Goal: Task Accomplishment & Management: Manage account settings

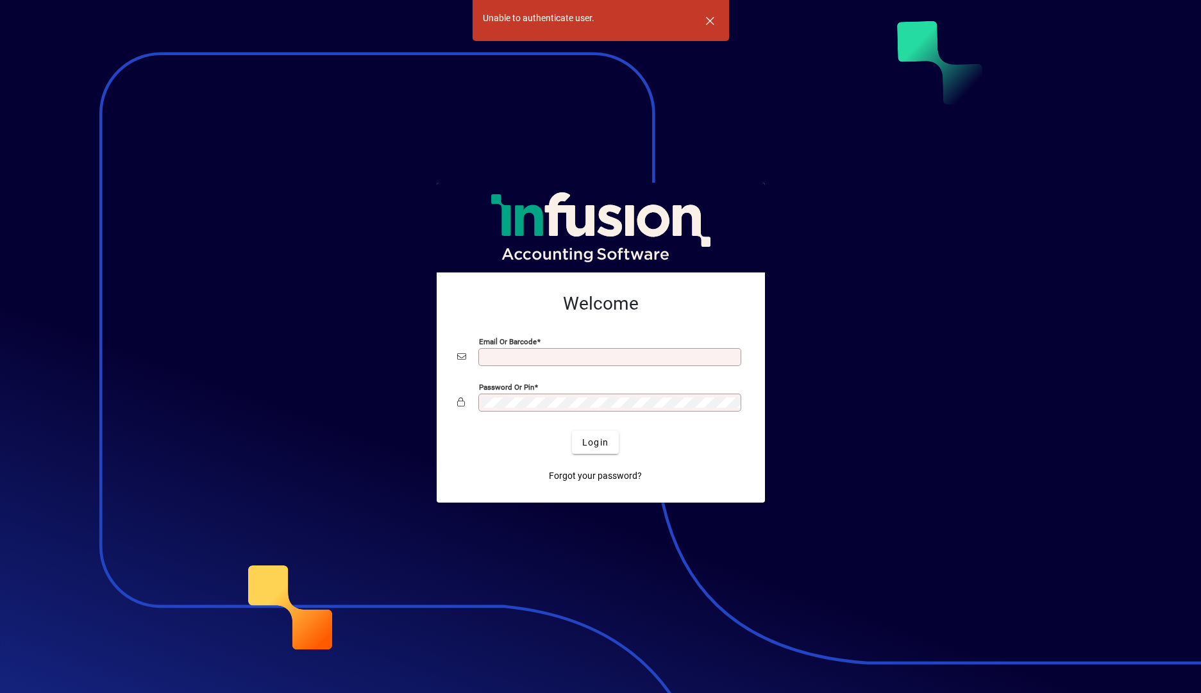
type input "**********"
click at [598, 445] on span "Login" at bounding box center [595, 442] width 26 height 13
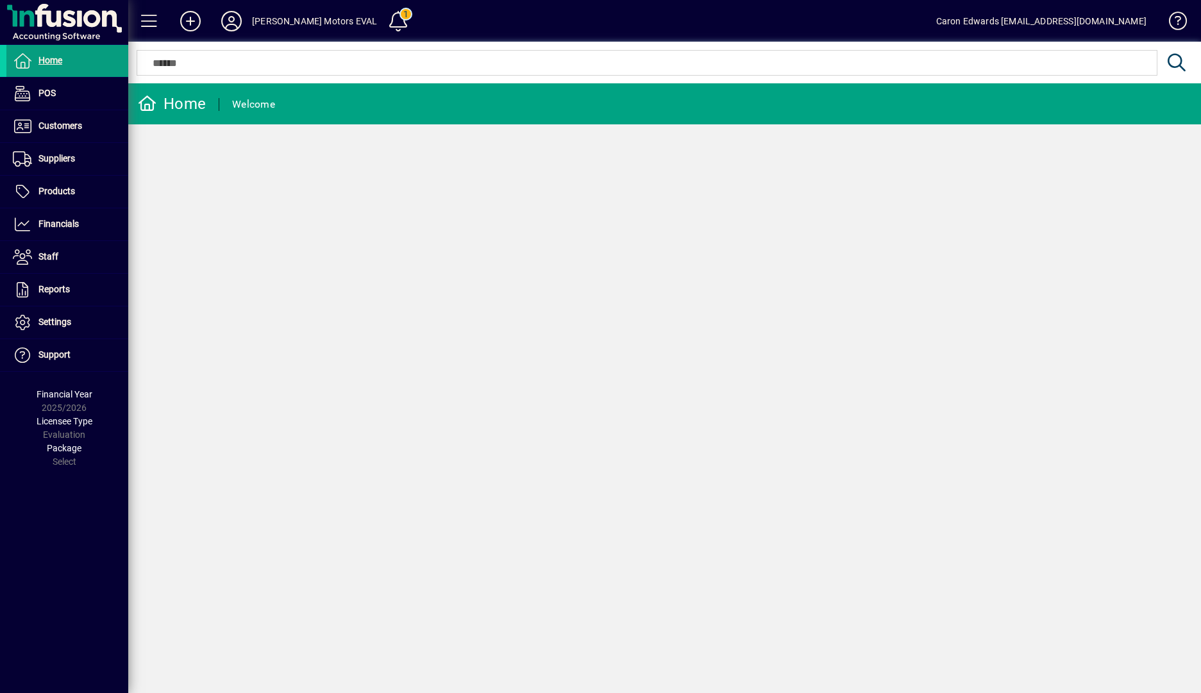
click at [62, 226] on span "Financials" at bounding box center [58, 224] width 40 height 10
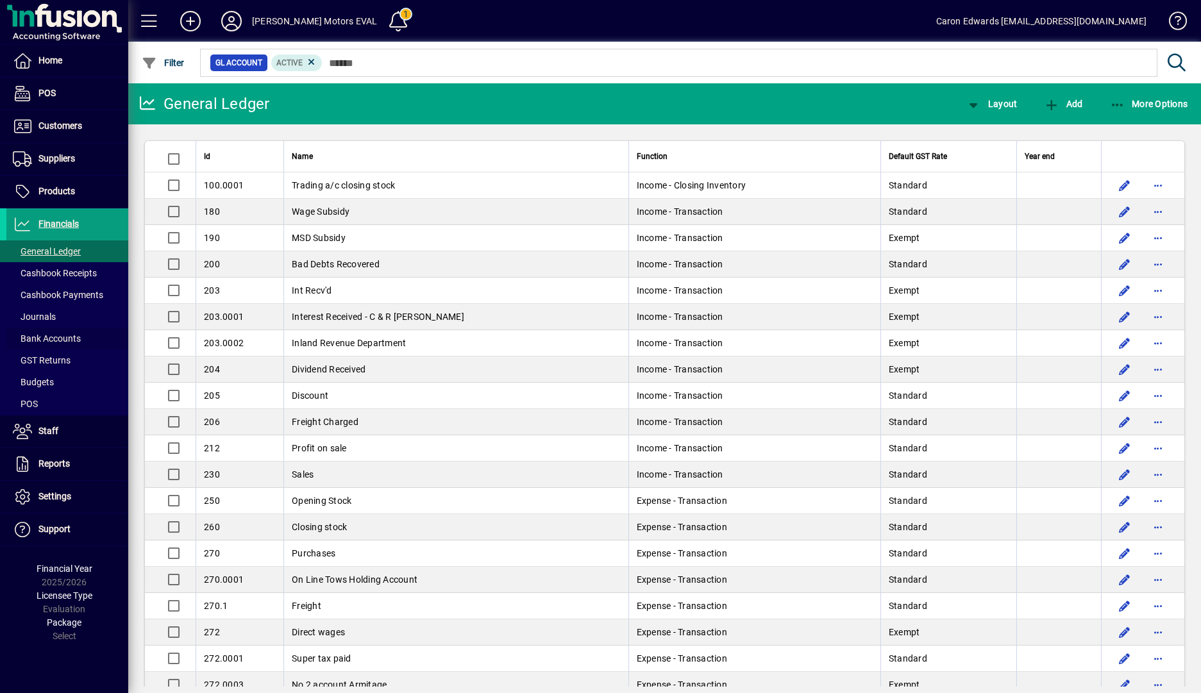
click at [65, 335] on span "Bank Accounts" at bounding box center [47, 338] width 68 height 10
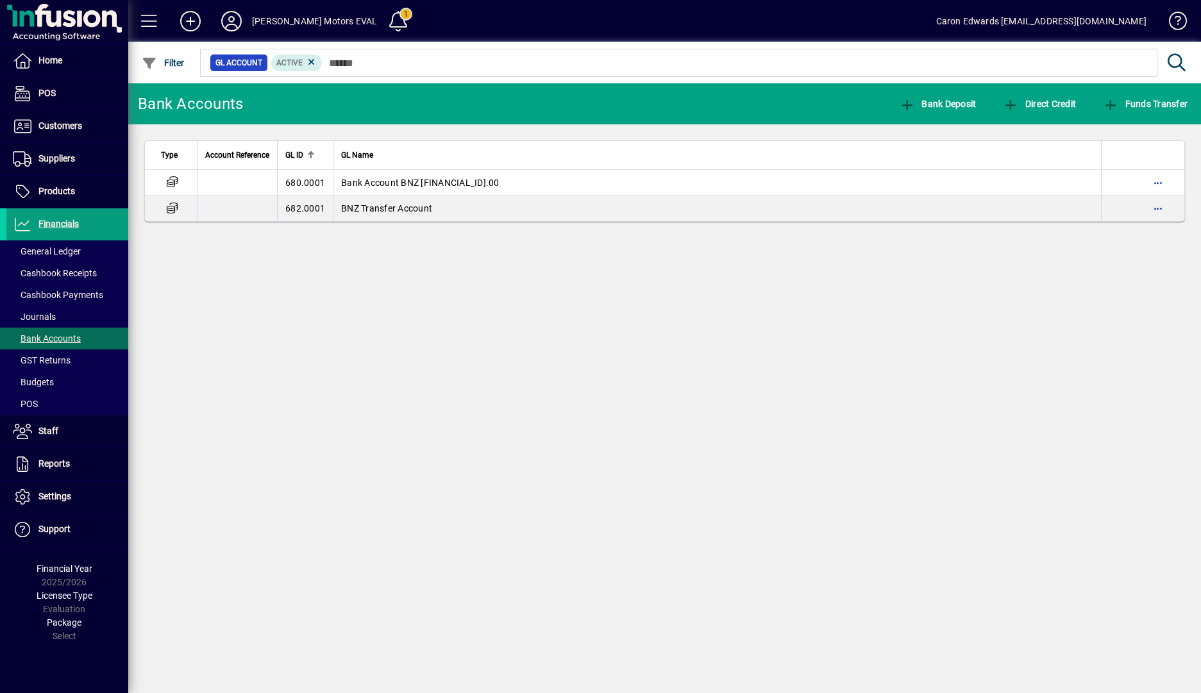
click at [377, 179] on span "Bank Account BNZ [FINANCIAL_ID].00" at bounding box center [420, 183] width 158 height 10
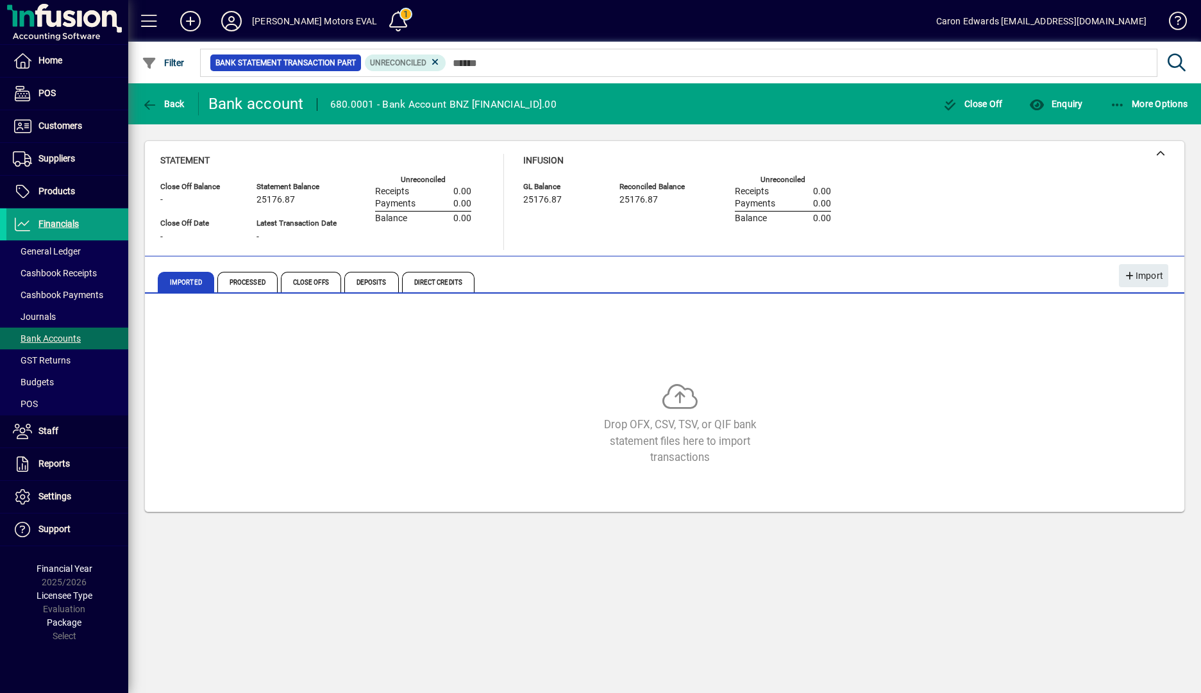
click at [239, 287] on span "Processed" at bounding box center [247, 282] width 60 height 21
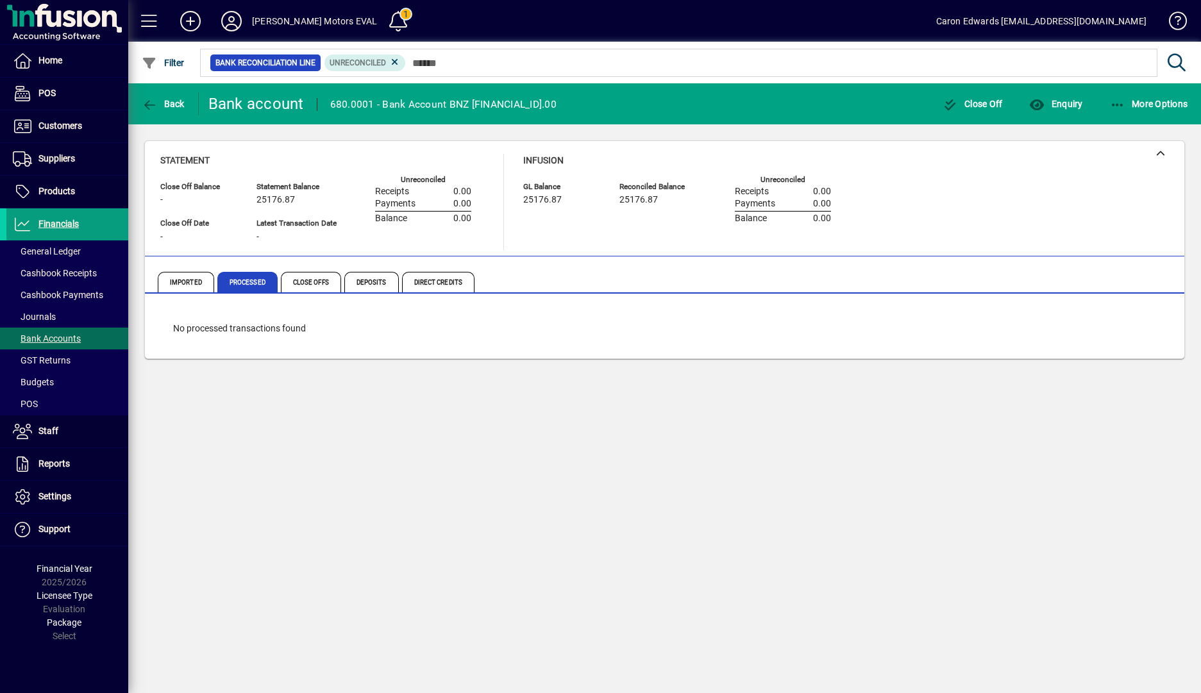
click at [307, 284] on span "Close Offs" at bounding box center [311, 282] width 60 height 21
click at [380, 280] on span "Deposits" at bounding box center [371, 282] width 54 height 21
click at [451, 284] on span "Direct Credits" at bounding box center [438, 282] width 72 height 21
click at [180, 283] on span "Imported" at bounding box center [186, 282] width 56 height 21
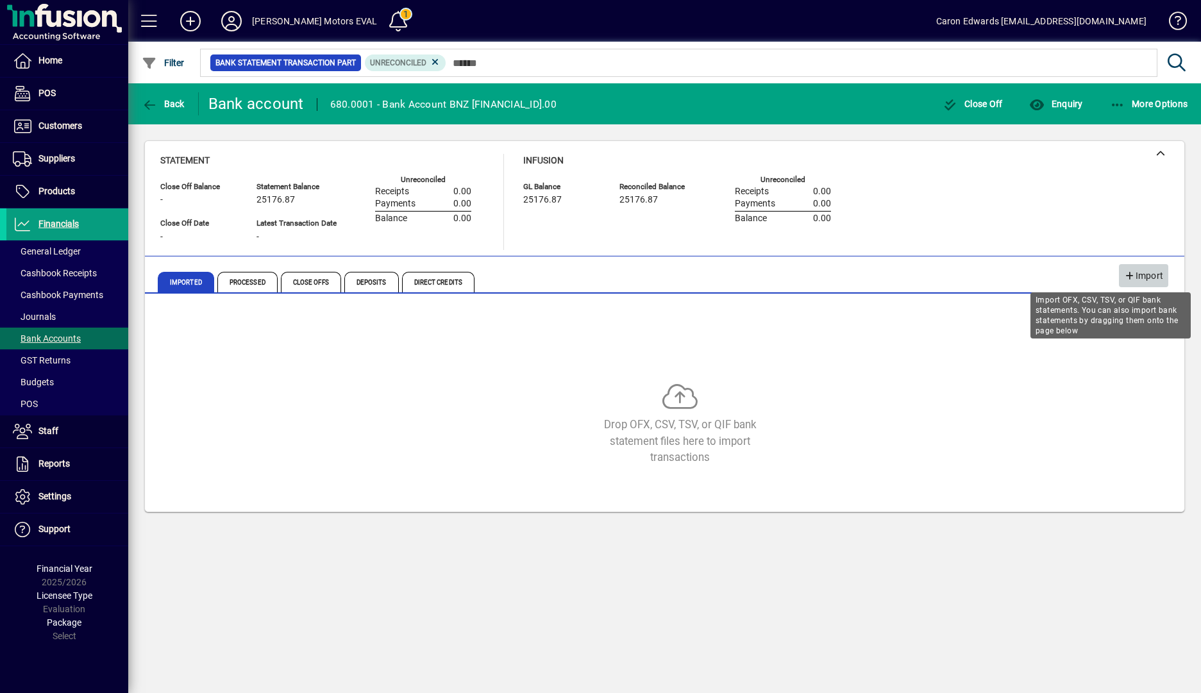
click at [1141, 276] on span "Import" at bounding box center [1143, 275] width 39 height 21
click at [1157, 281] on span "Import" at bounding box center [1143, 275] width 39 height 21
click at [1145, 271] on span "Import" at bounding box center [1143, 275] width 39 height 21
click at [1143, 277] on span "Import" at bounding box center [1143, 275] width 39 height 21
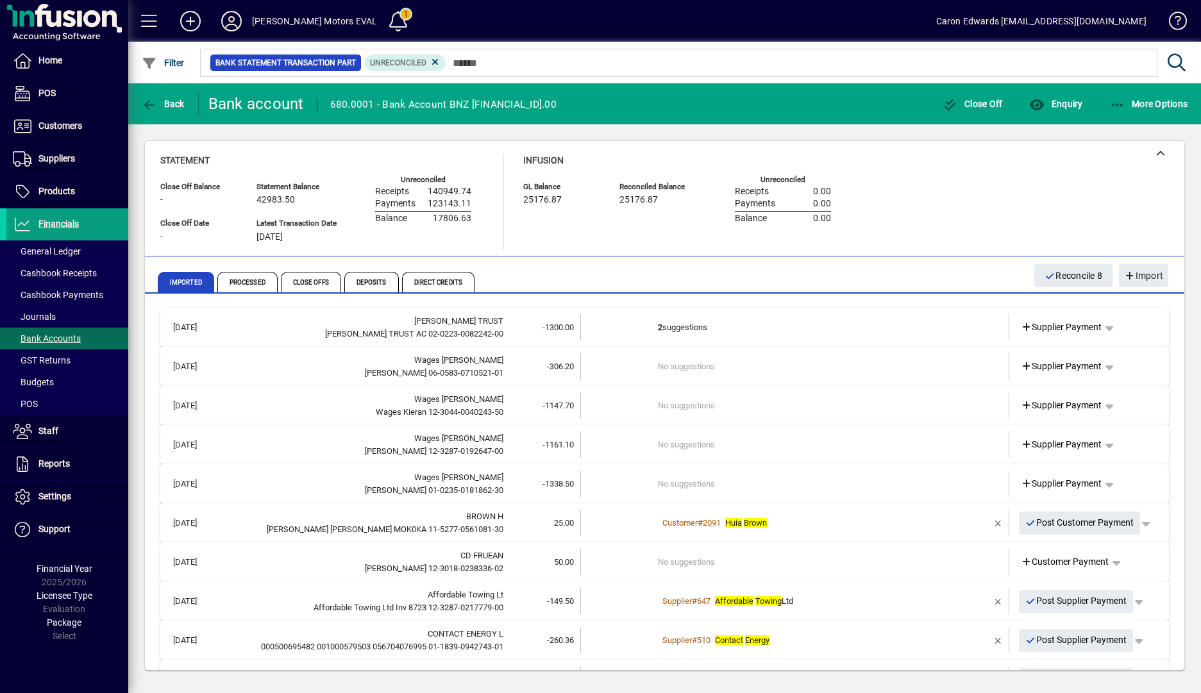
click at [1134, 521] on span "button" at bounding box center [1145, 523] width 31 height 31
click at [1067, 526] on div at bounding box center [600, 346] width 1201 height 693
click at [1135, 526] on span "button" at bounding box center [1145, 523] width 31 height 31
click at [1115, 555] on span "Customer Payment" at bounding box center [1097, 549] width 94 height 15
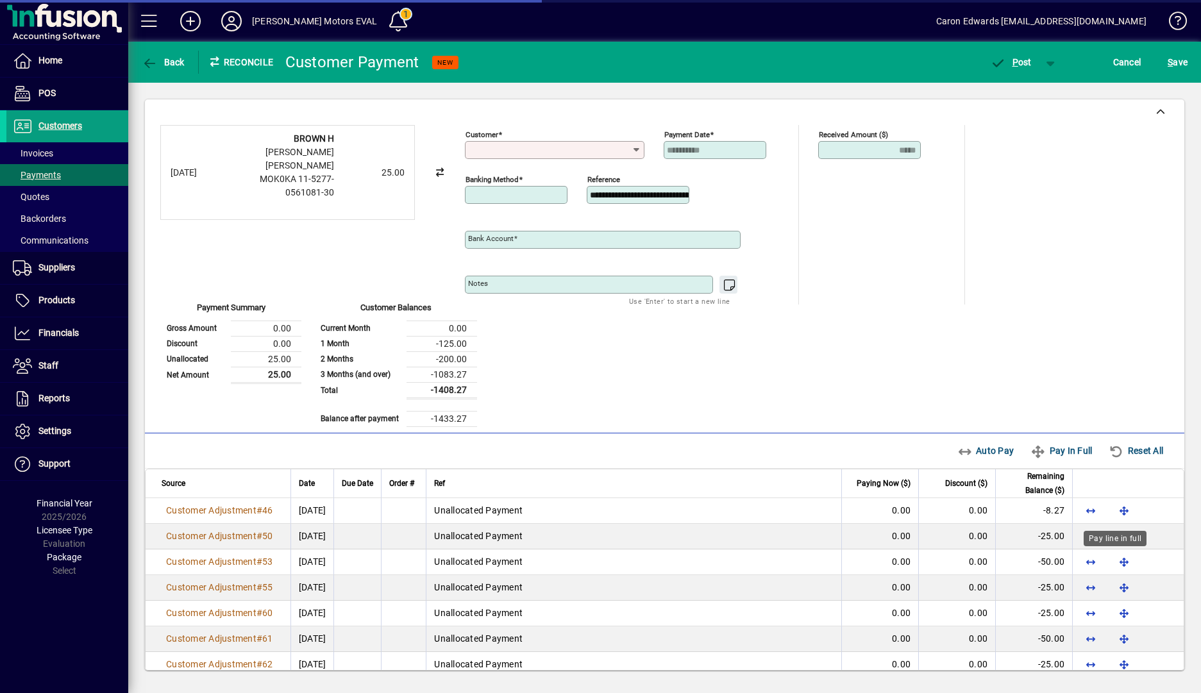
type input "**********"
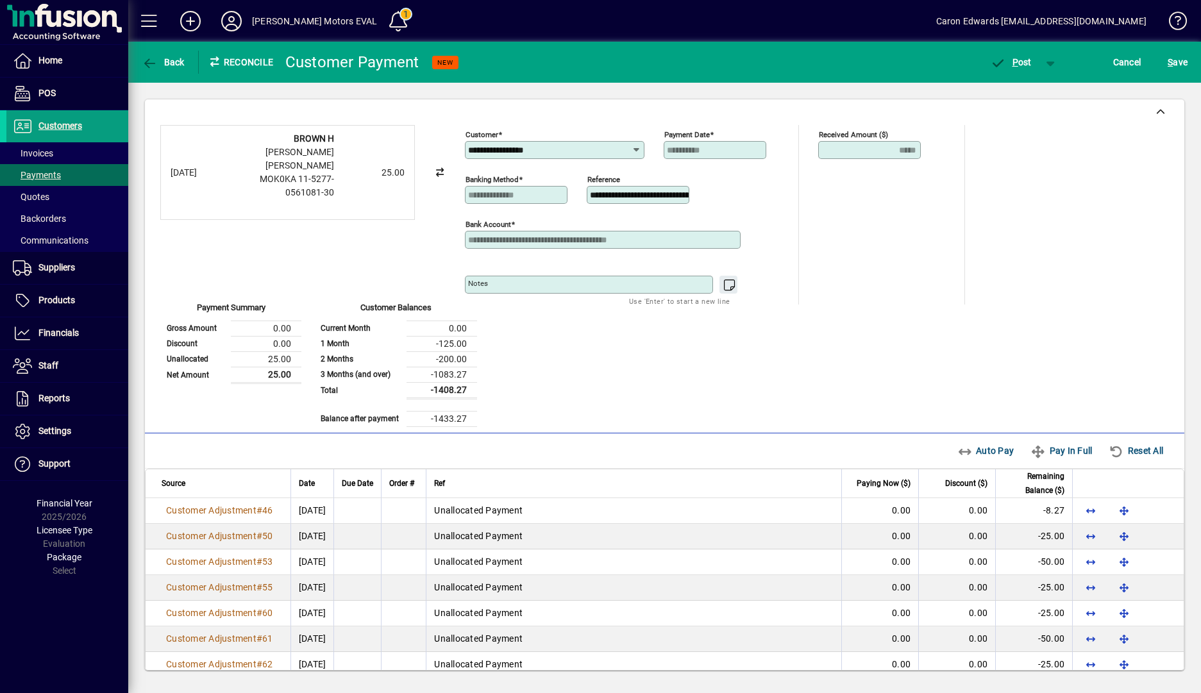
click at [151, 60] on icon "button" at bounding box center [150, 63] width 16 height 13
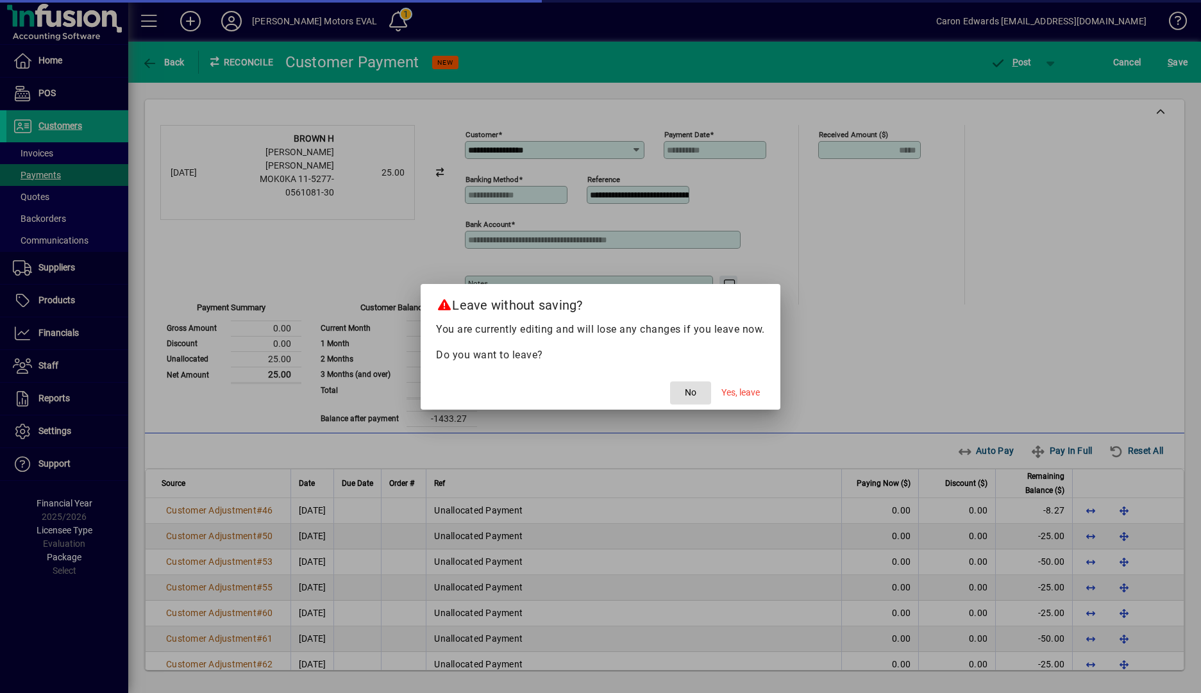
click at [741, 393] on span "Yes, leave" at bounding box center [740, 392] width 38 height 13
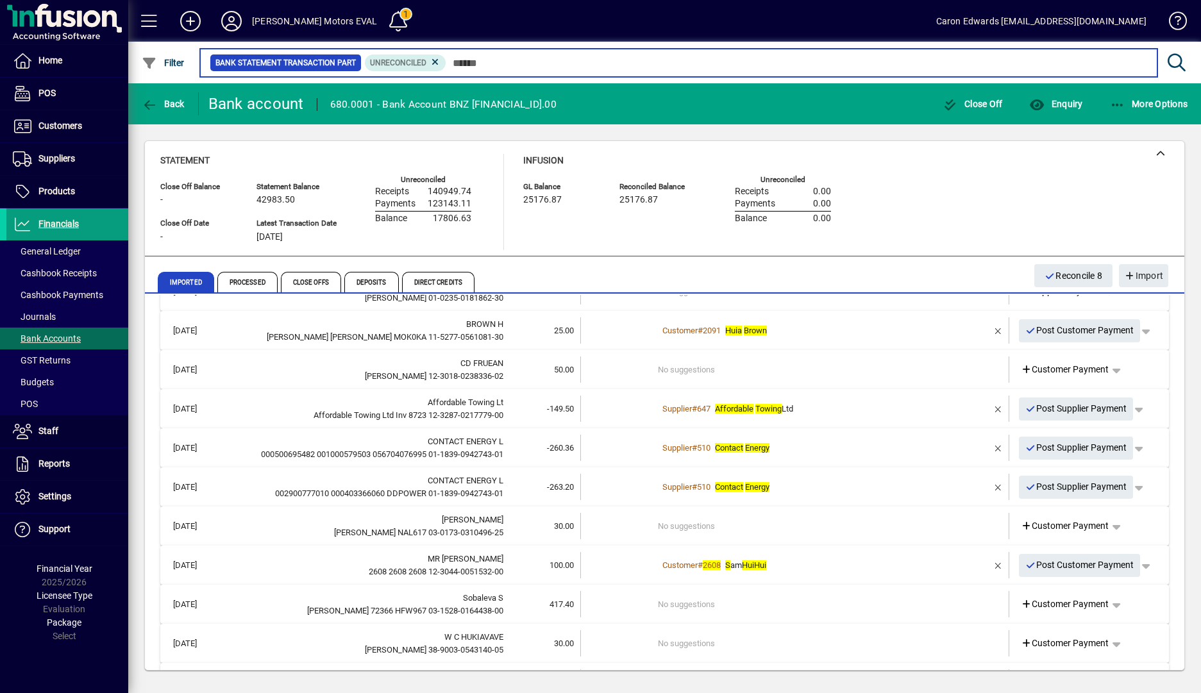
scroll to position [256, 0]
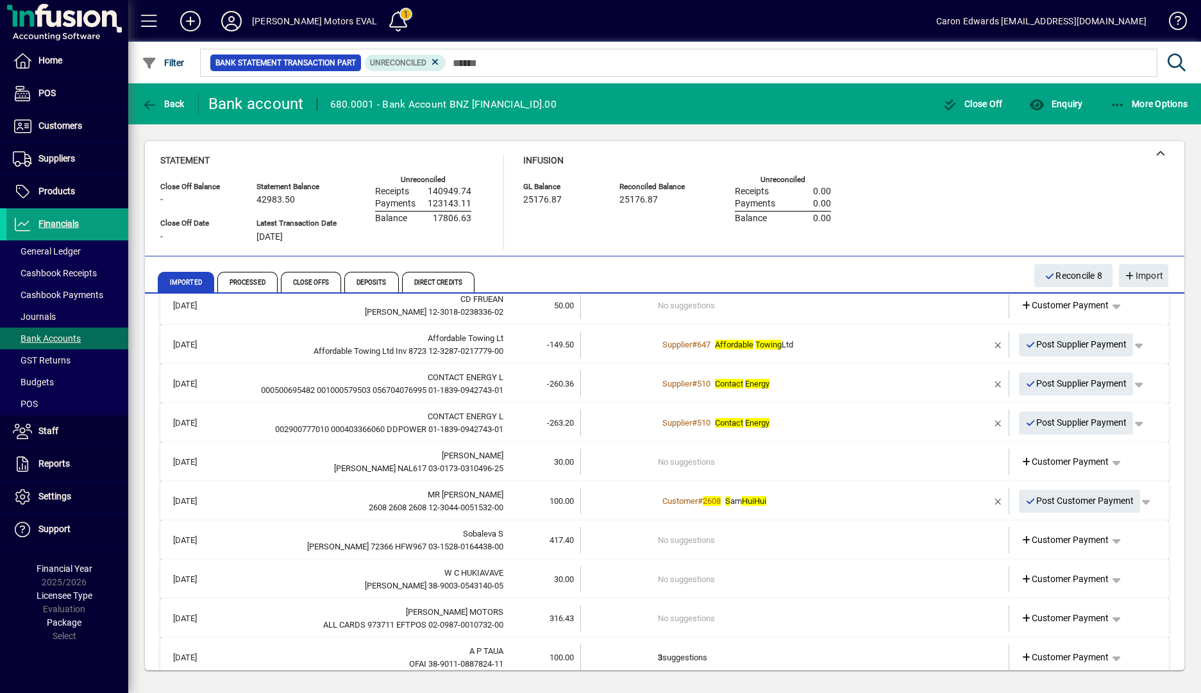
click at [1125, 422] on span "button" at bounding box center [1138, 423] width 31 height 31
click at [1098, 452] on span "Supplier Payment" at bounding box center [1093, 449] width 87 height 15
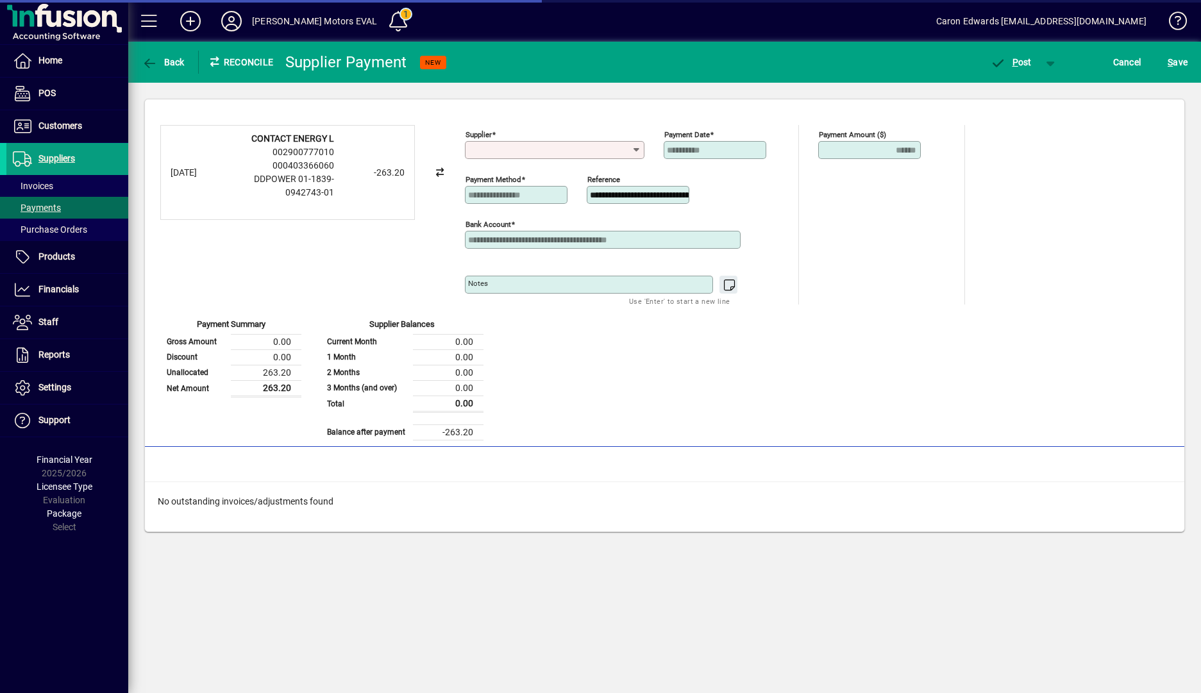
type input "**********"
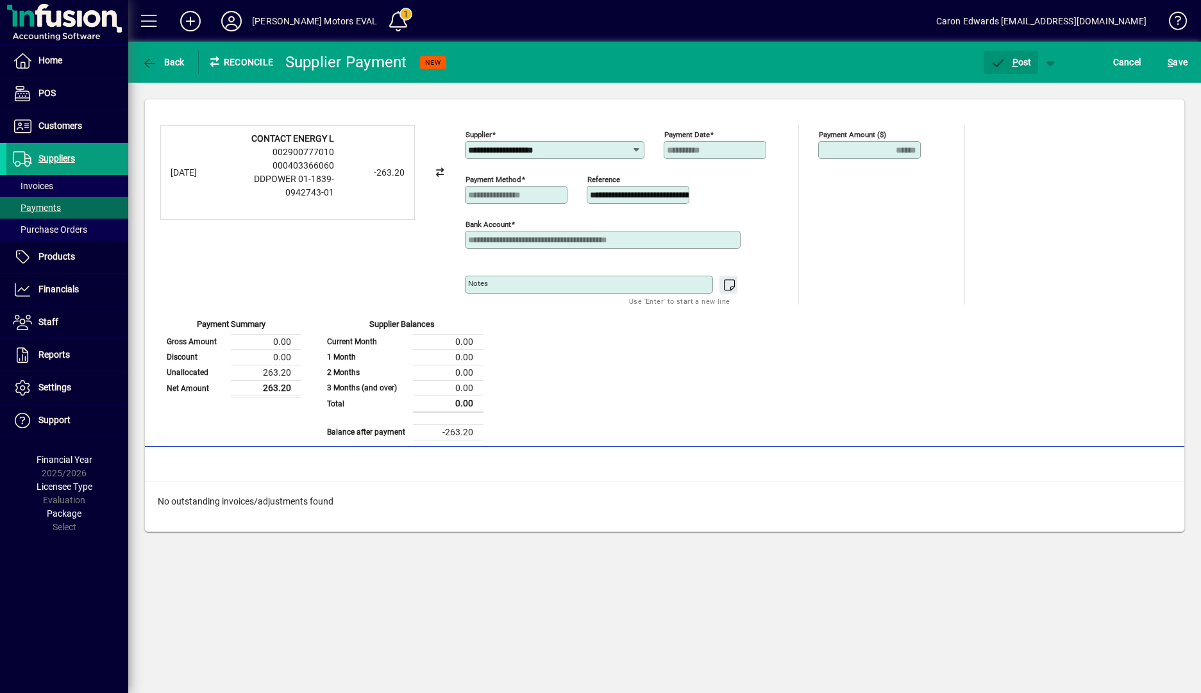
click at [1021, 63] on span "P ost" at bounding box center [1011, 62] width 42 height 10
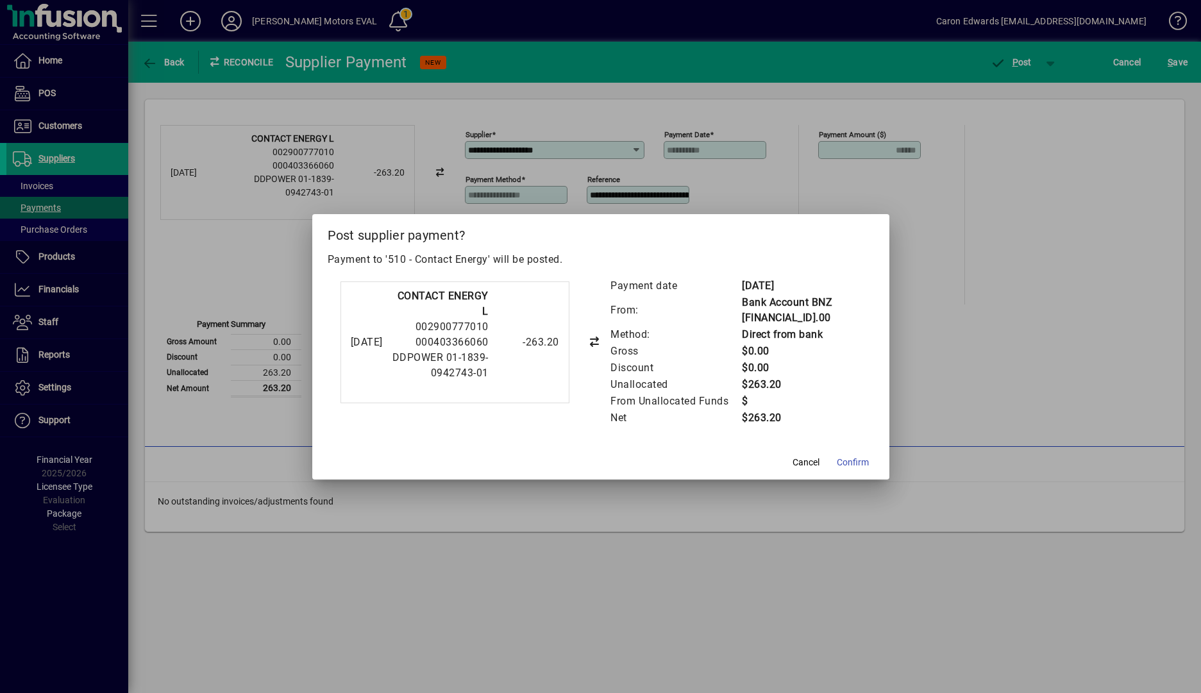
click at [789, 464] on span "button" at bounding box center [805, 463] width 41 height 31
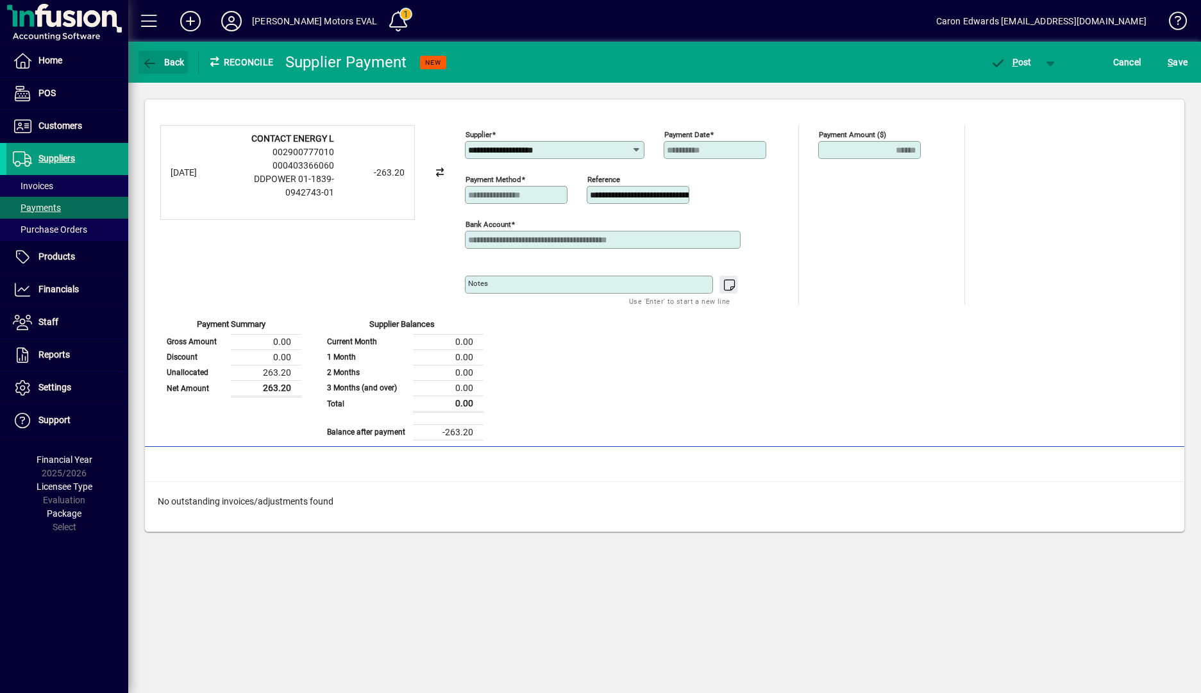
click at [155, 63] on icon "button" at bounding box center [150, 63] width 16 height 13
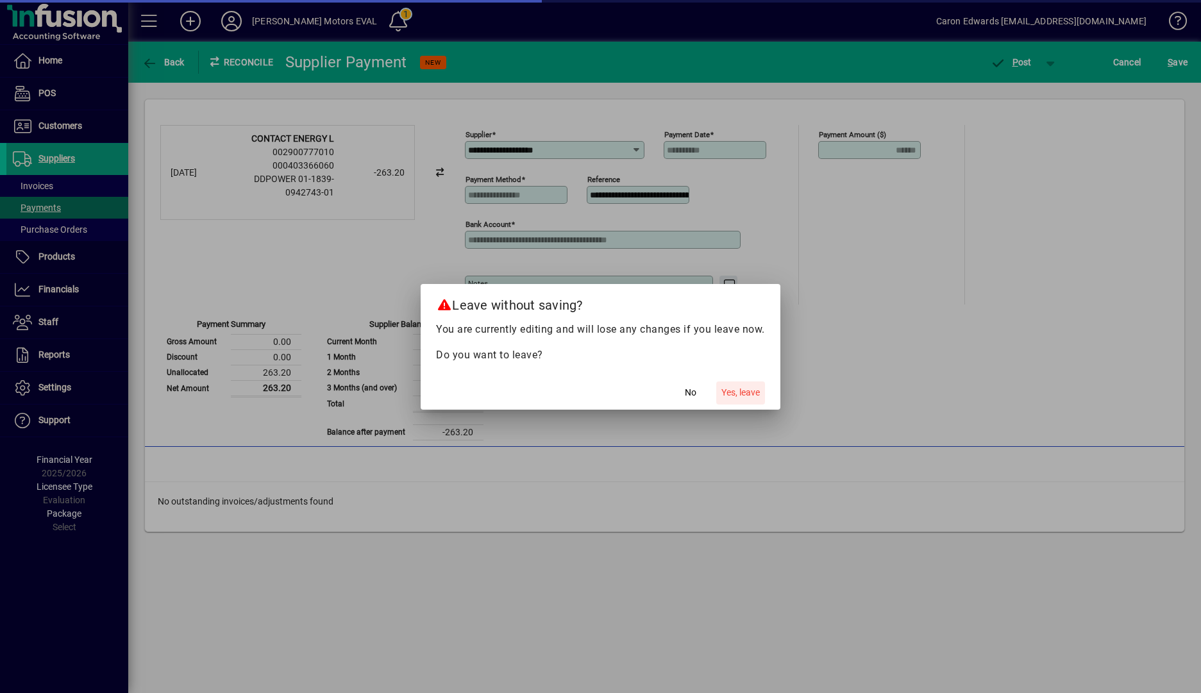
click at [747, 393] on span "Yes, leave" at bounding box center [740, 392] width 38 height 13
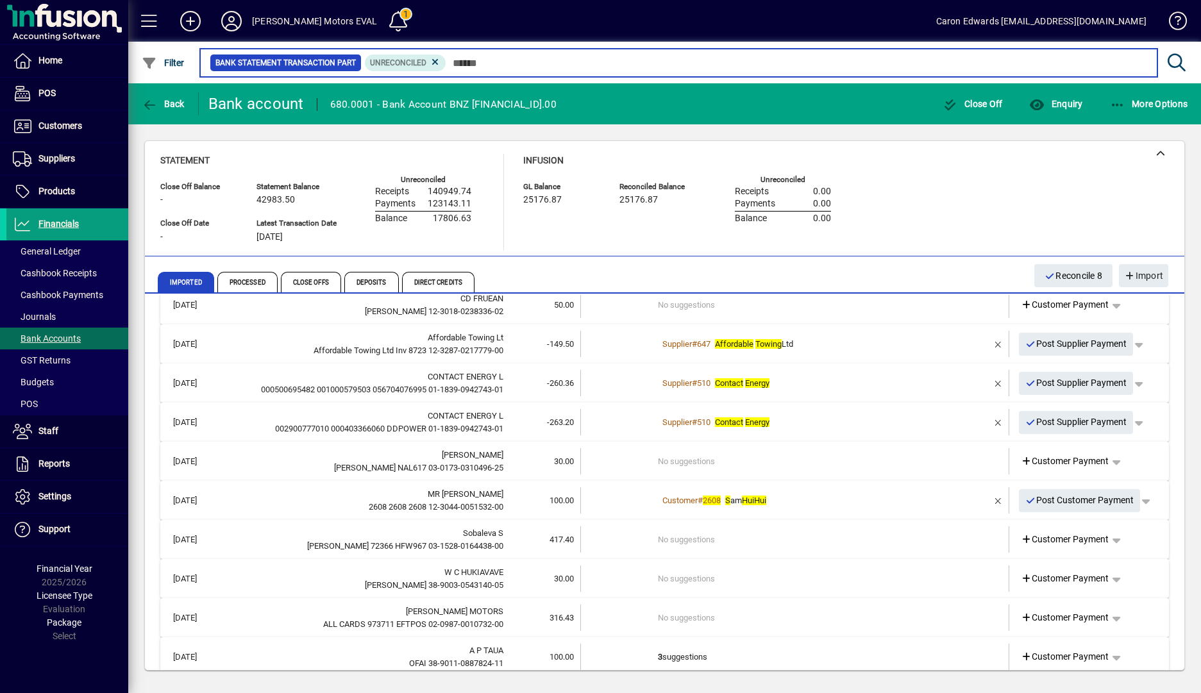
scroll to position [321, 0]
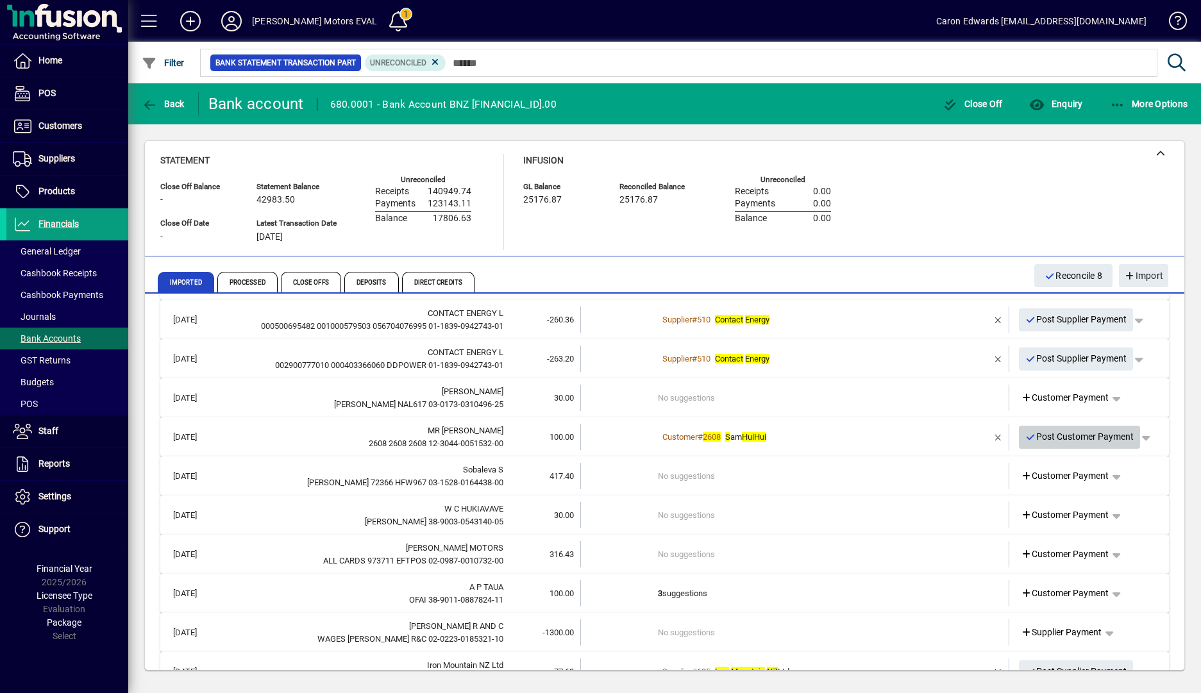
click at [1095, 439] on span "Post Customer Payment" at bounding box center [1079, 436] width 109 height 21
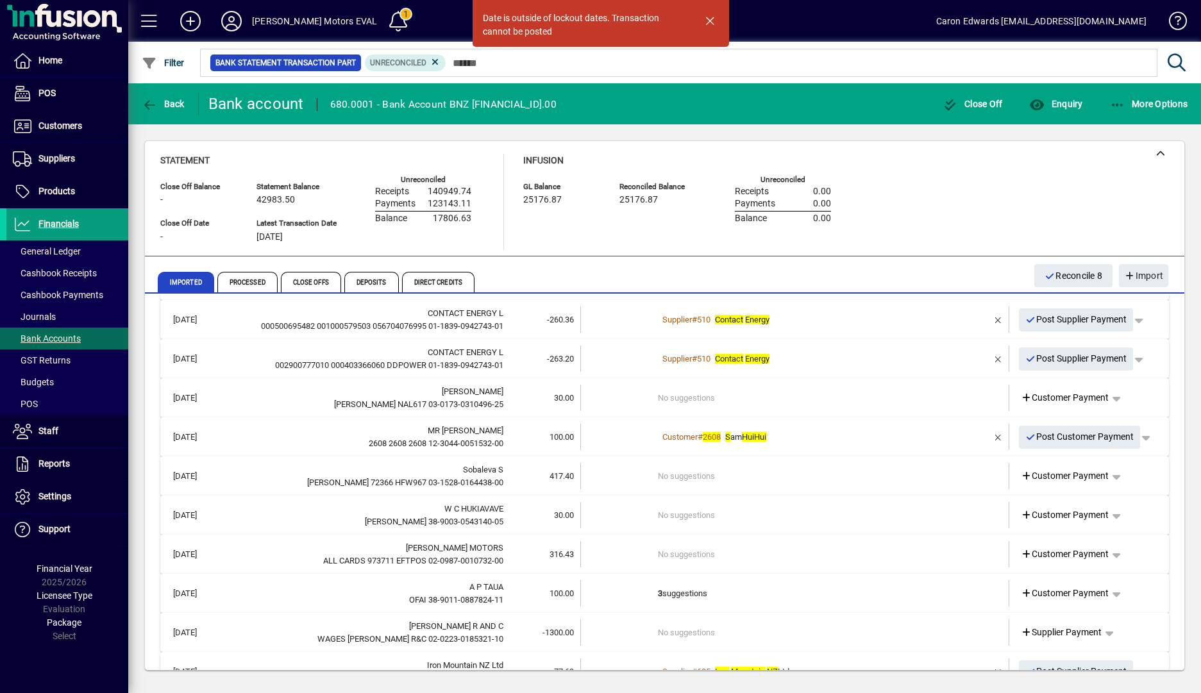
drag, startPoint x: 707, startPoint y: 19, endPoint x: 716, endPoint y: 22, distance: 9.5
click at [708, 19] on span "button" at bounding box center [710, 20] width 31 height 31
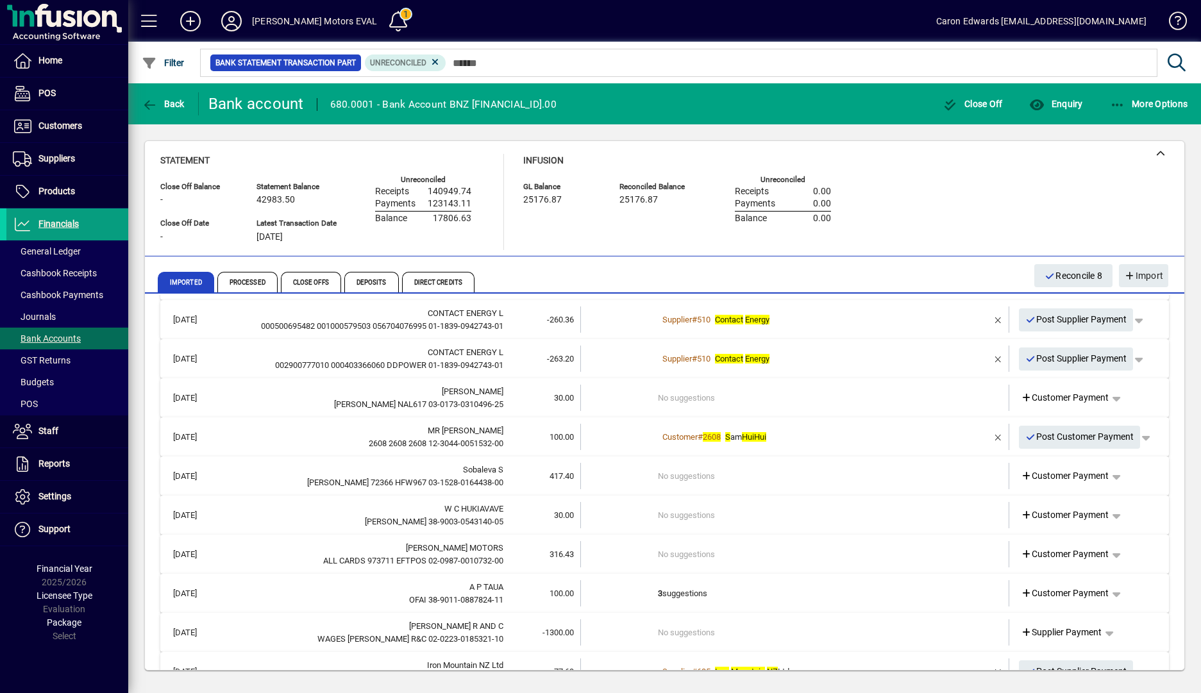
click at [1139, 437] on span "button" at bounding box center [1145, 437] width 31 height 31
click at [1105, 469] on span "Customer Payment" at bounding box center [1097, 463] width 94 height 15
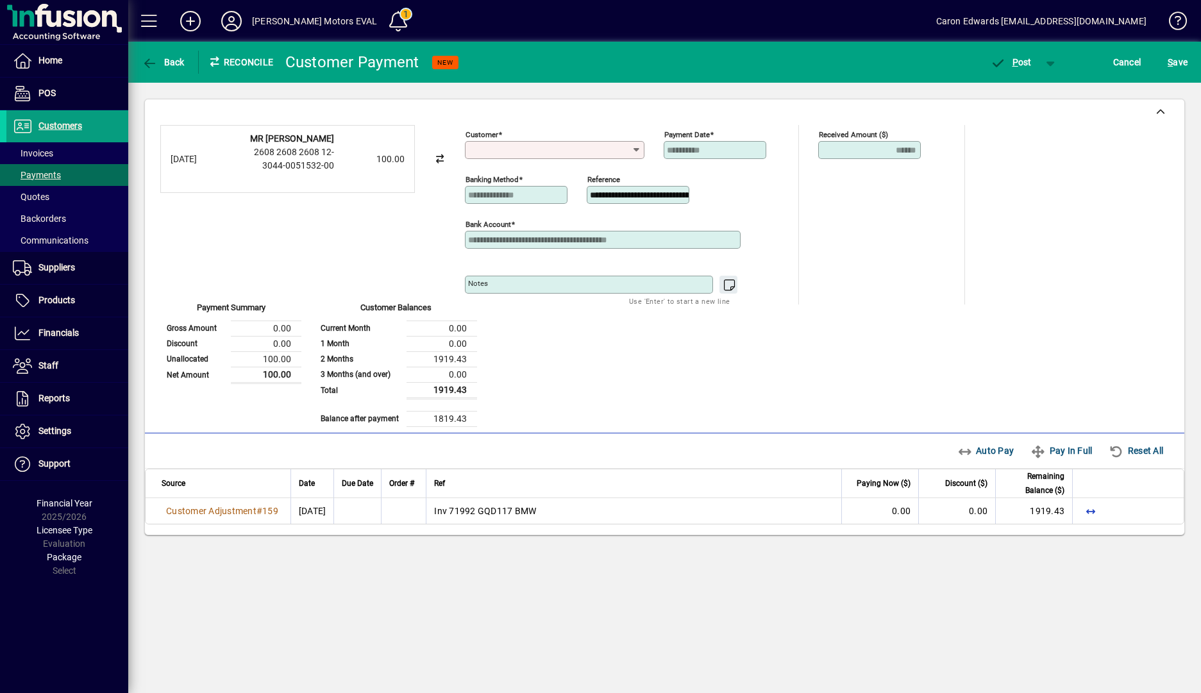
type input "**********"
drag, startPoint x: 805, startPoint y: 149, endPoint x: 837, endPoint y: 162, distance: 34.5
click at [805, 150] on div "**********" at bounding box center [708, 215] width 487 height 180
click at [723, 160] on div at bounding box center [715, 166] width 103 height 14
click at [618, 296] on div at bounding box center [552, 301] width 155 height 15
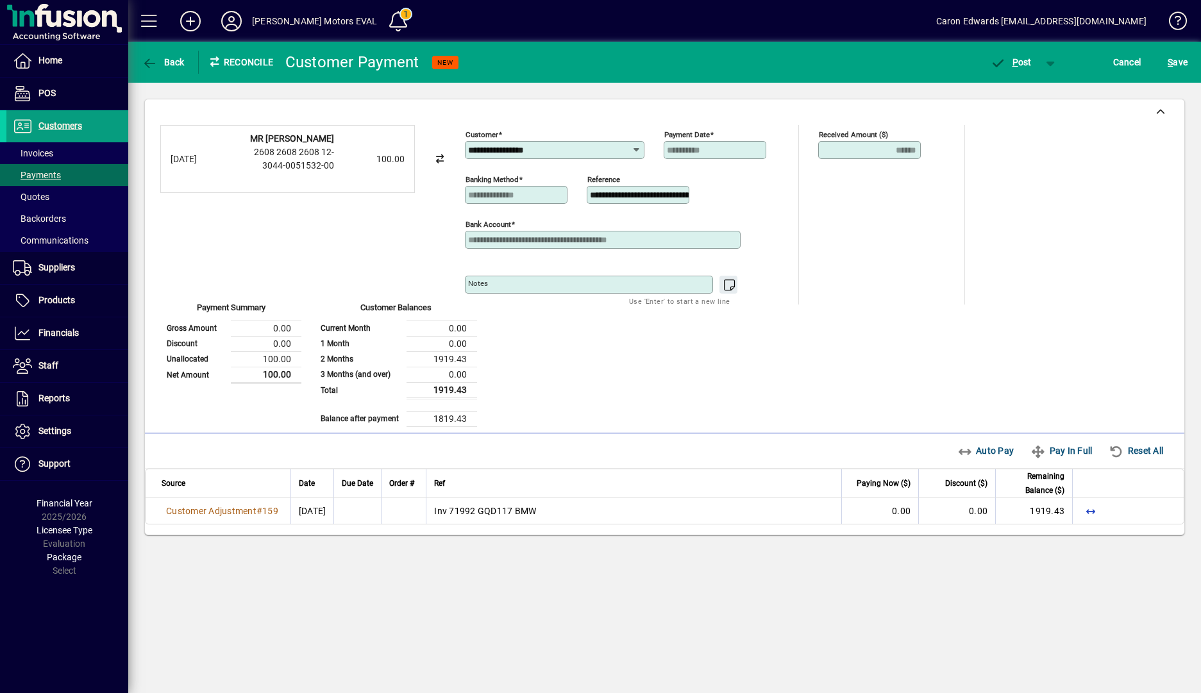
click at [1037, 65] on span "button" at bounding box center [1050, 62] width 31 height 31
click at [1005, 325] on div at bounding box center [600, 346] width 1201 height 693
click at [1011, 66] on span "P ost" at bounding box center [1011, 62] width 42 height 10
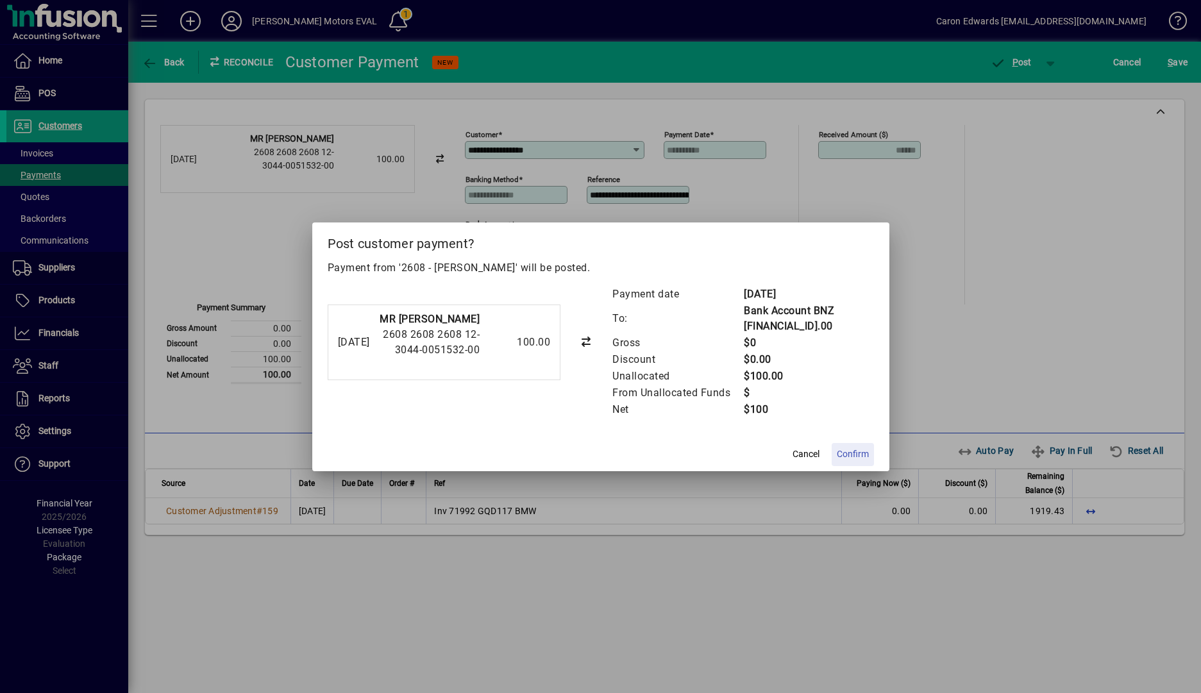
click at [863, 454] on span "Confirm" at bounding box center [853, 454] width 32 height 13
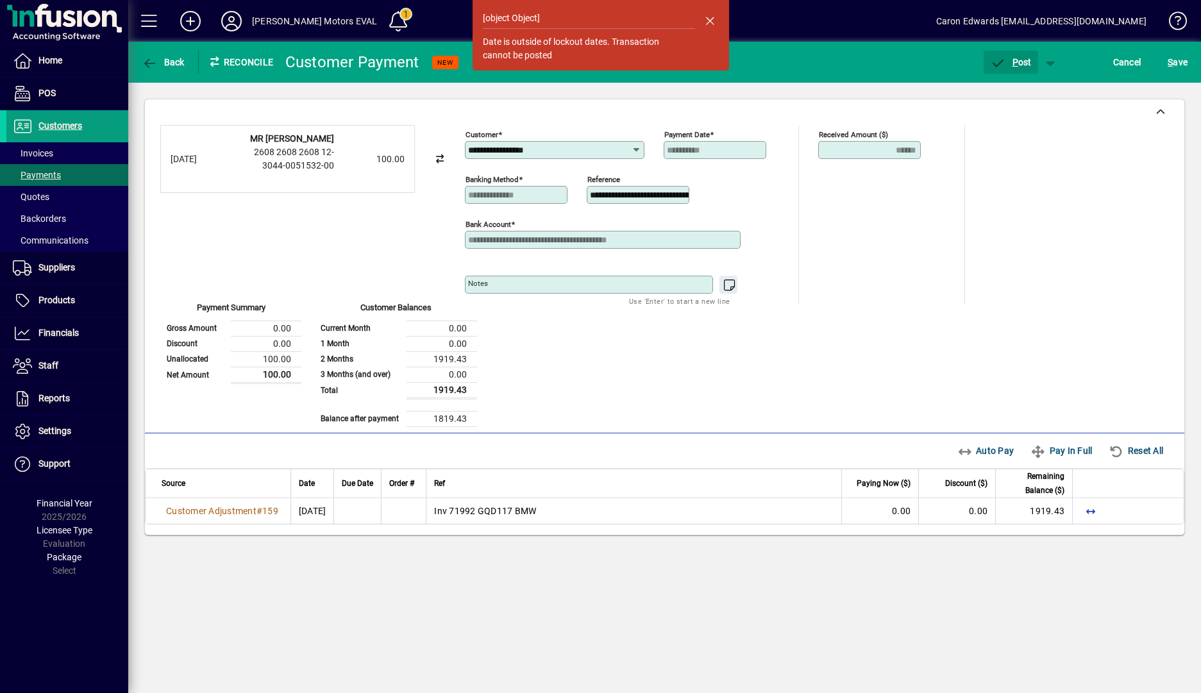
click at [711, 17] on span "button" at bounding box center [710, 20] width 31 height 31
